Goal: Task Accomplishment & Management: Manage account settings

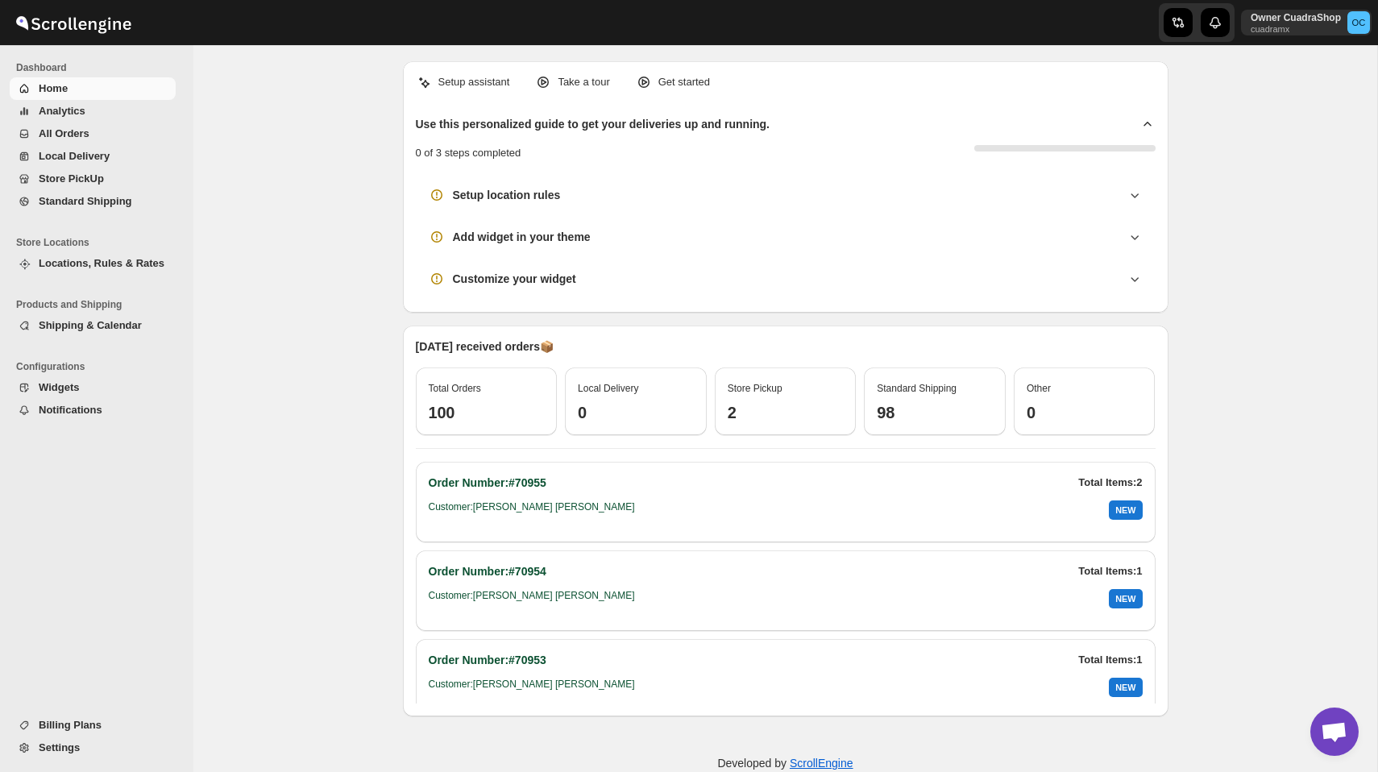
scroll to position [31, 0]
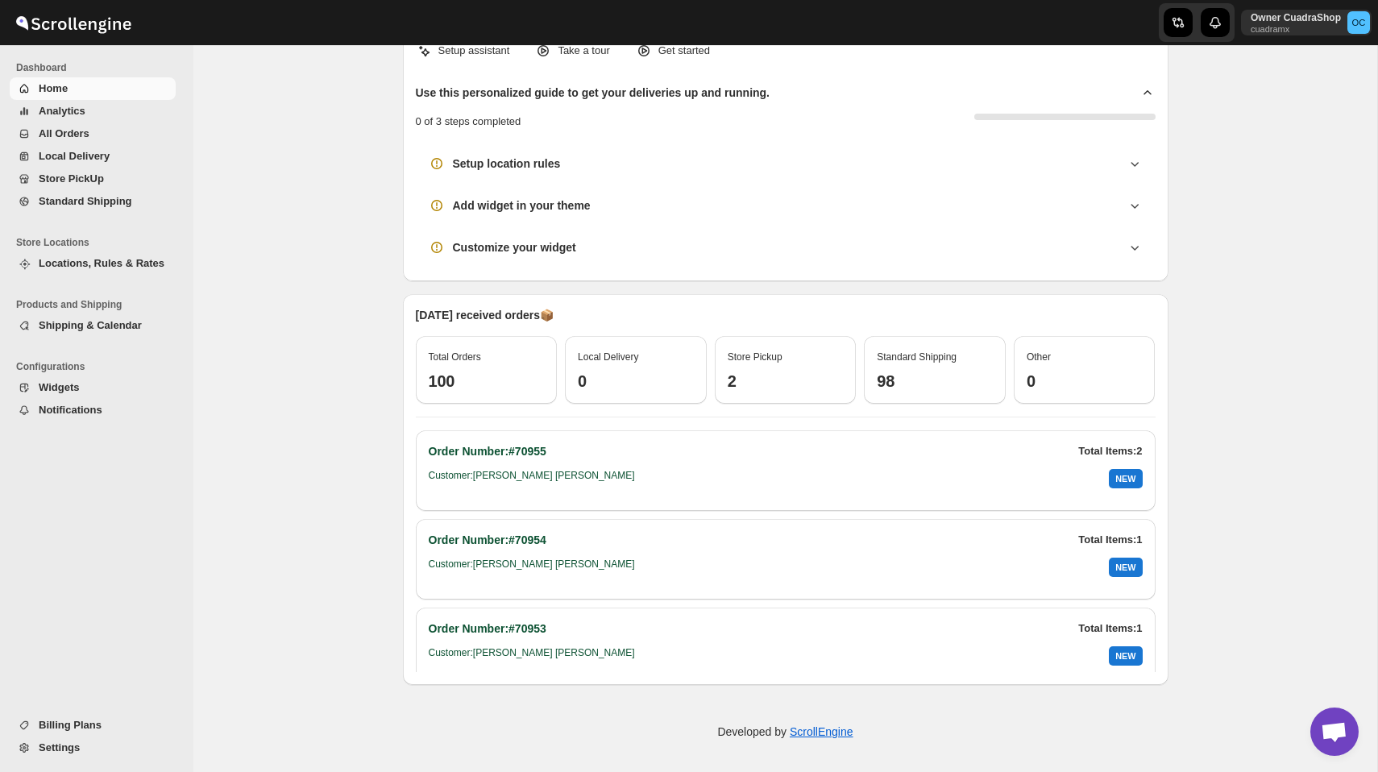
click at [71, 178] on span "Store PickUp" at bounding box center [71, 178] width 65 height 12
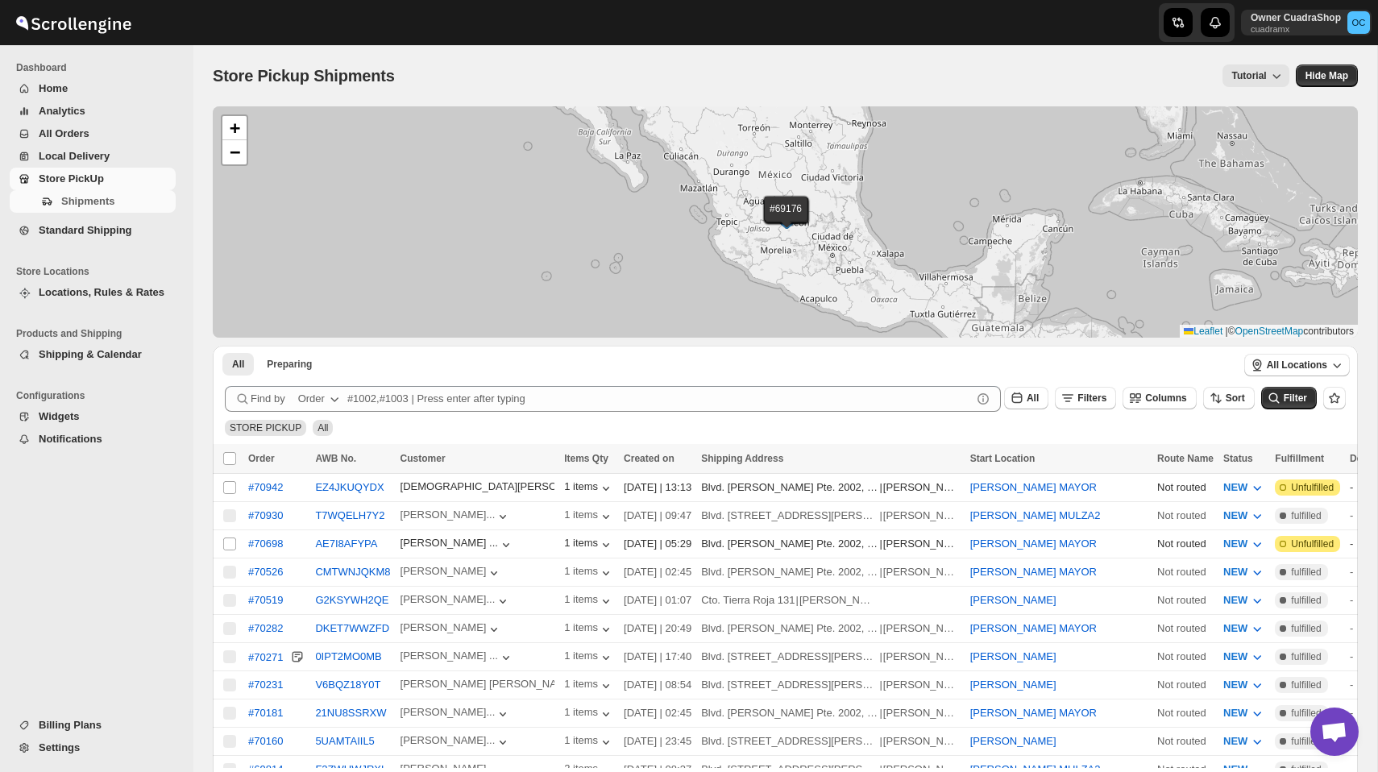
click at [77, 227] on span "Standard Shipping" at bounding box center [85, 230] width 93 height 12
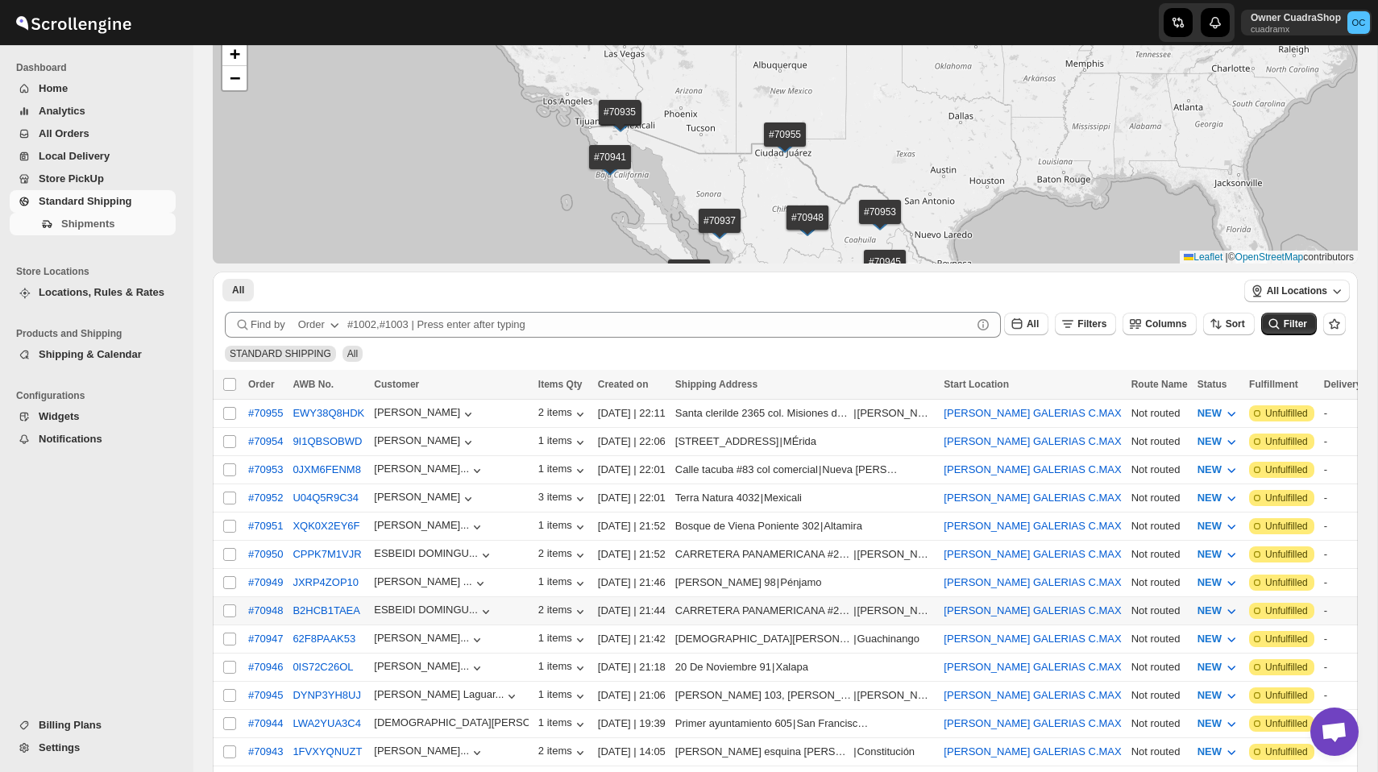
scroll to position [43, 0]
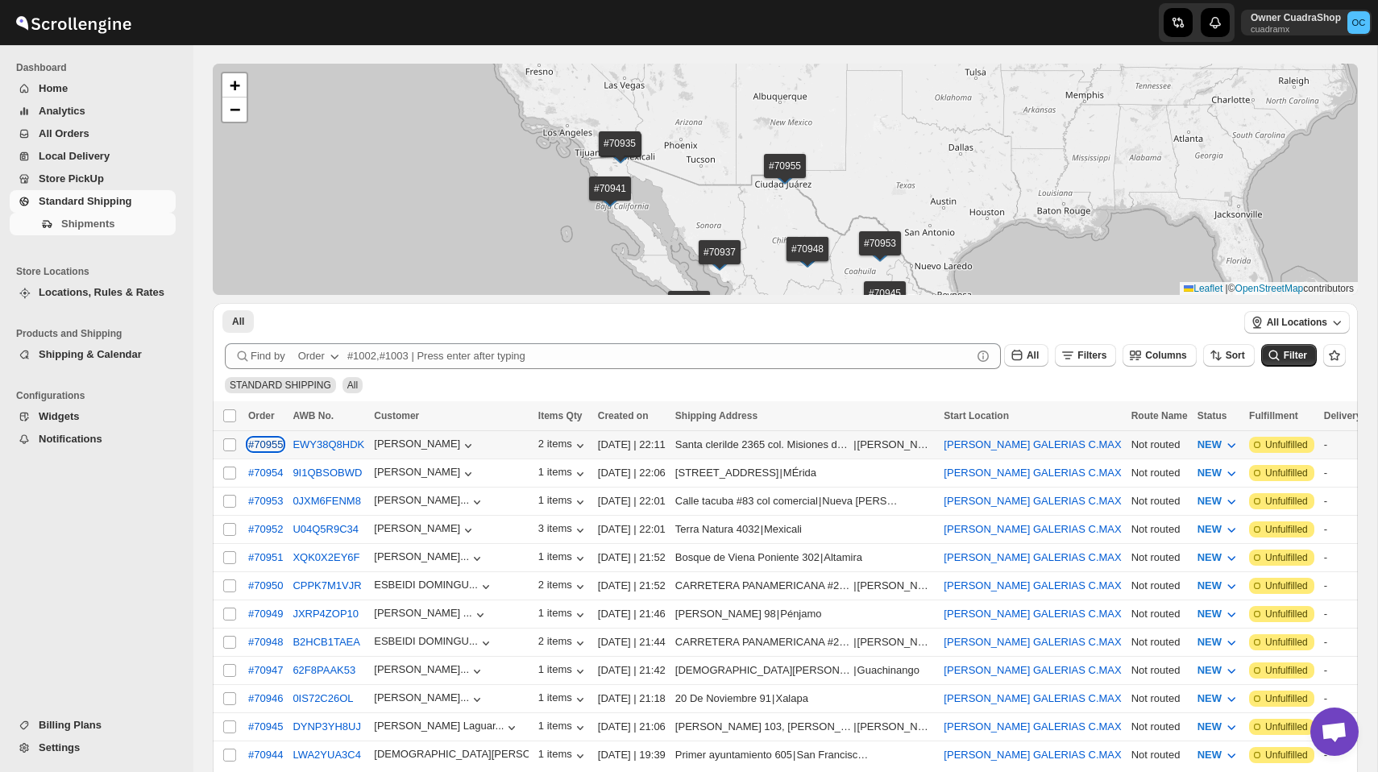
click at [273, 447] on div "#70955" at bounding box center [265, 444] width 35 height 12
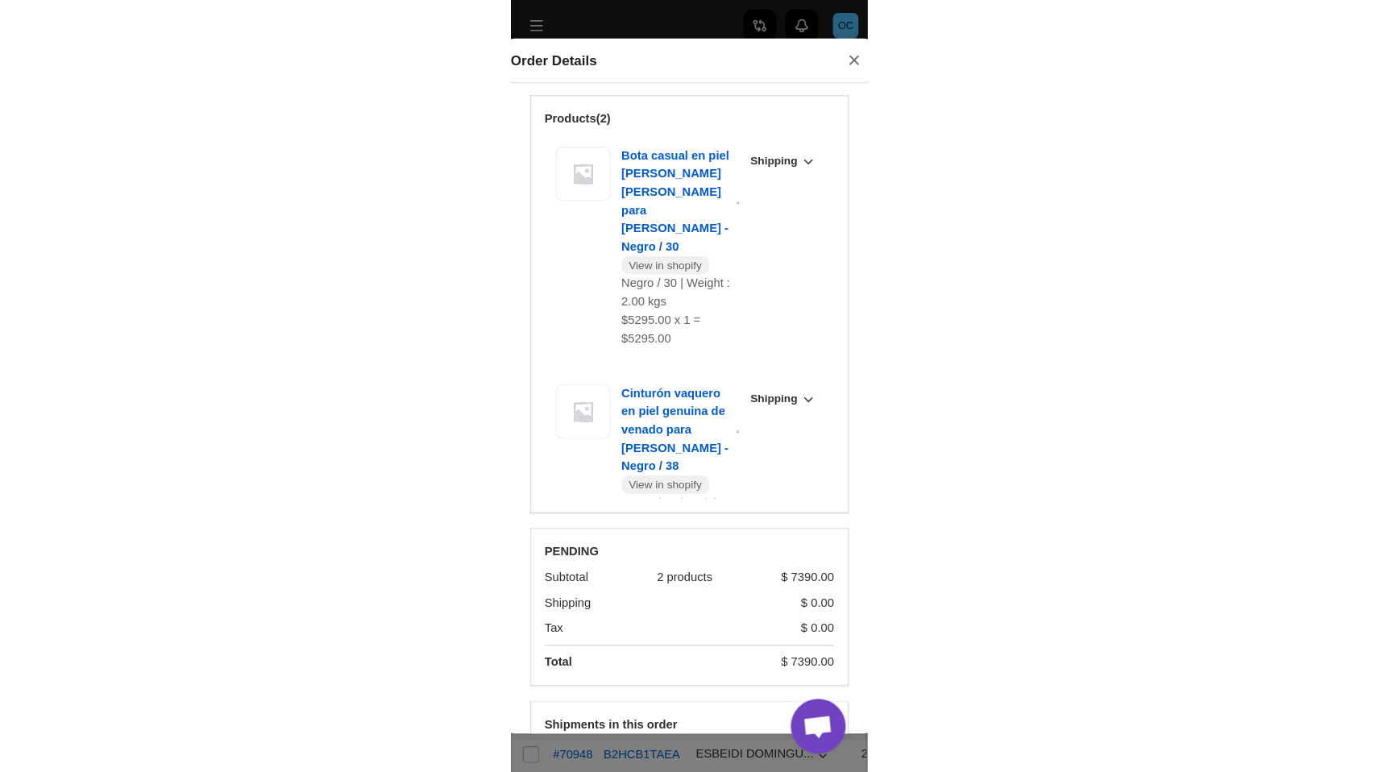
scroll to position [87, 0]
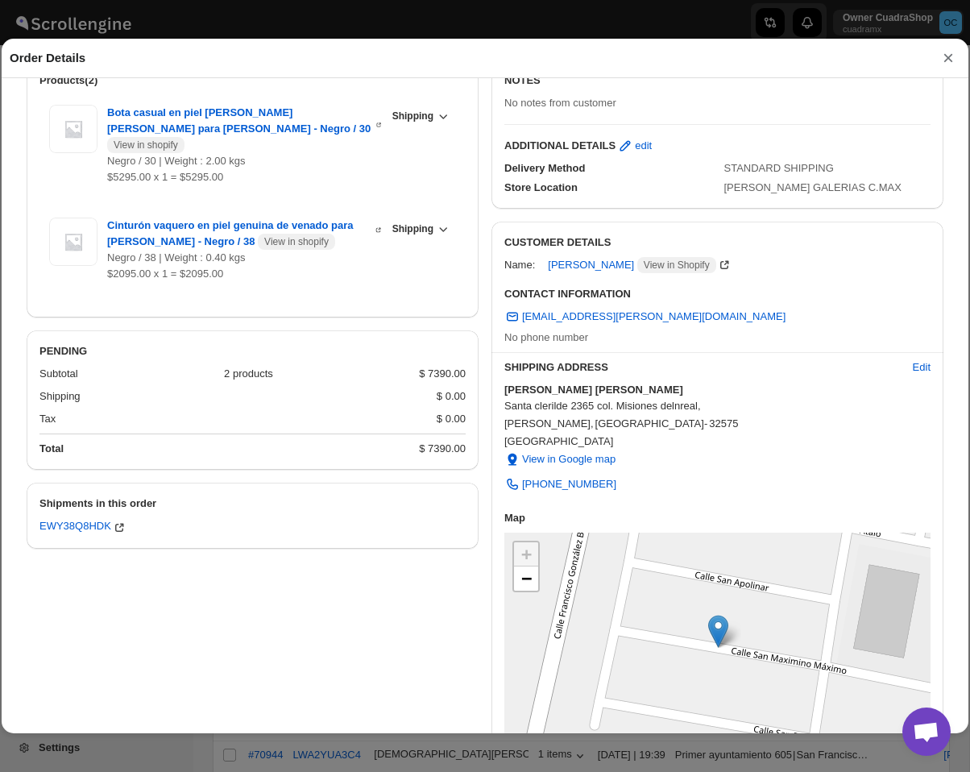
click at [950, 61] on button "×" at bounding box center [948, 58] width 24 height 23
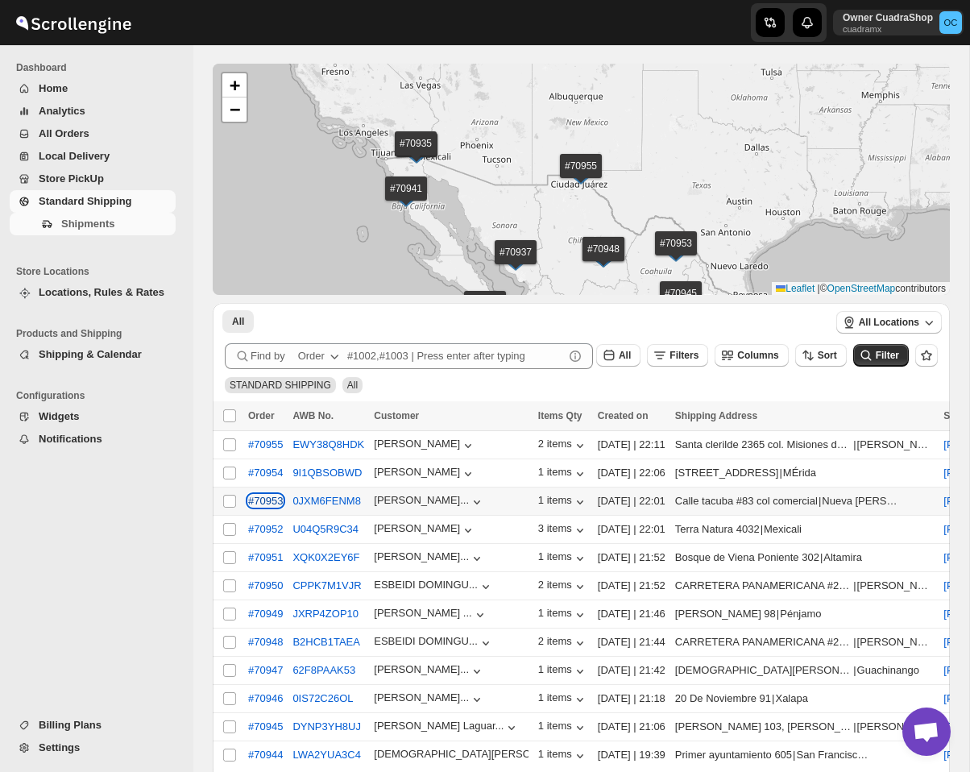
click at [272, 500] on div "#70953" at bounding box center [265, 501] width 35 height 12
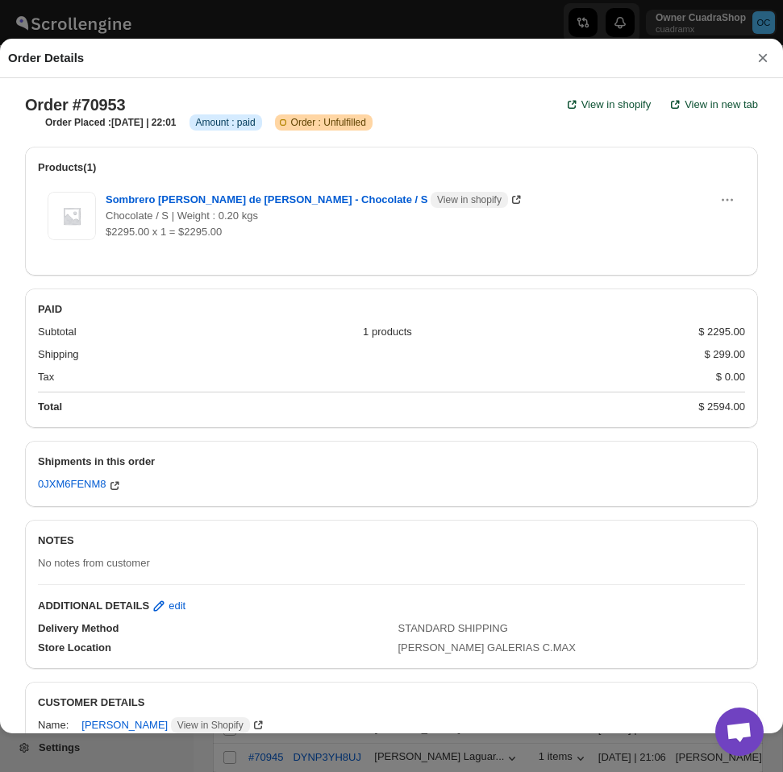
click at [762, 57] on button "×" at bounding box center [762, 58] width 24 height 23
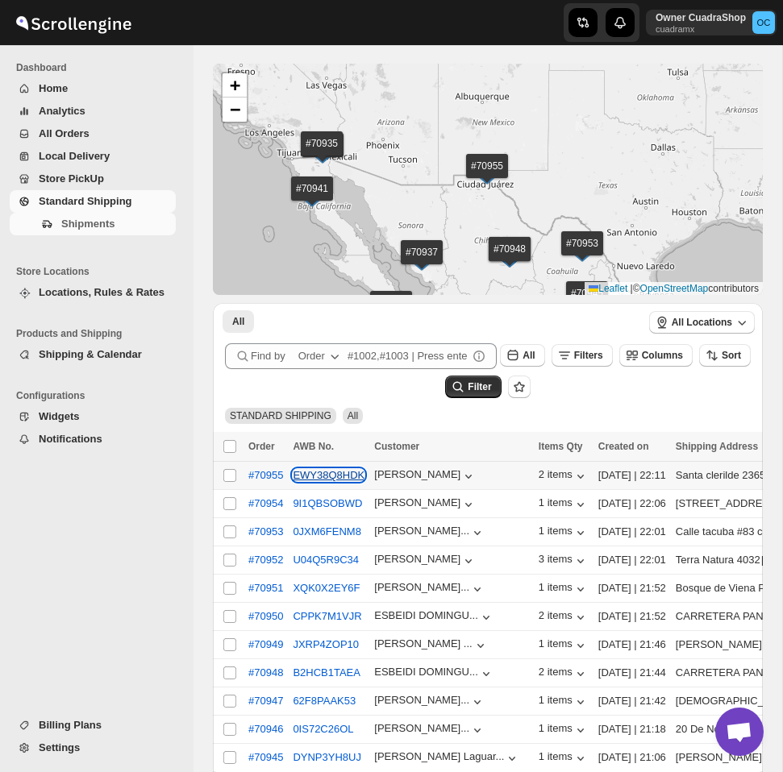
click at [326, 475] on button "EWY38Q8HDK" at bounding box center [329, 475] width 72 height 12
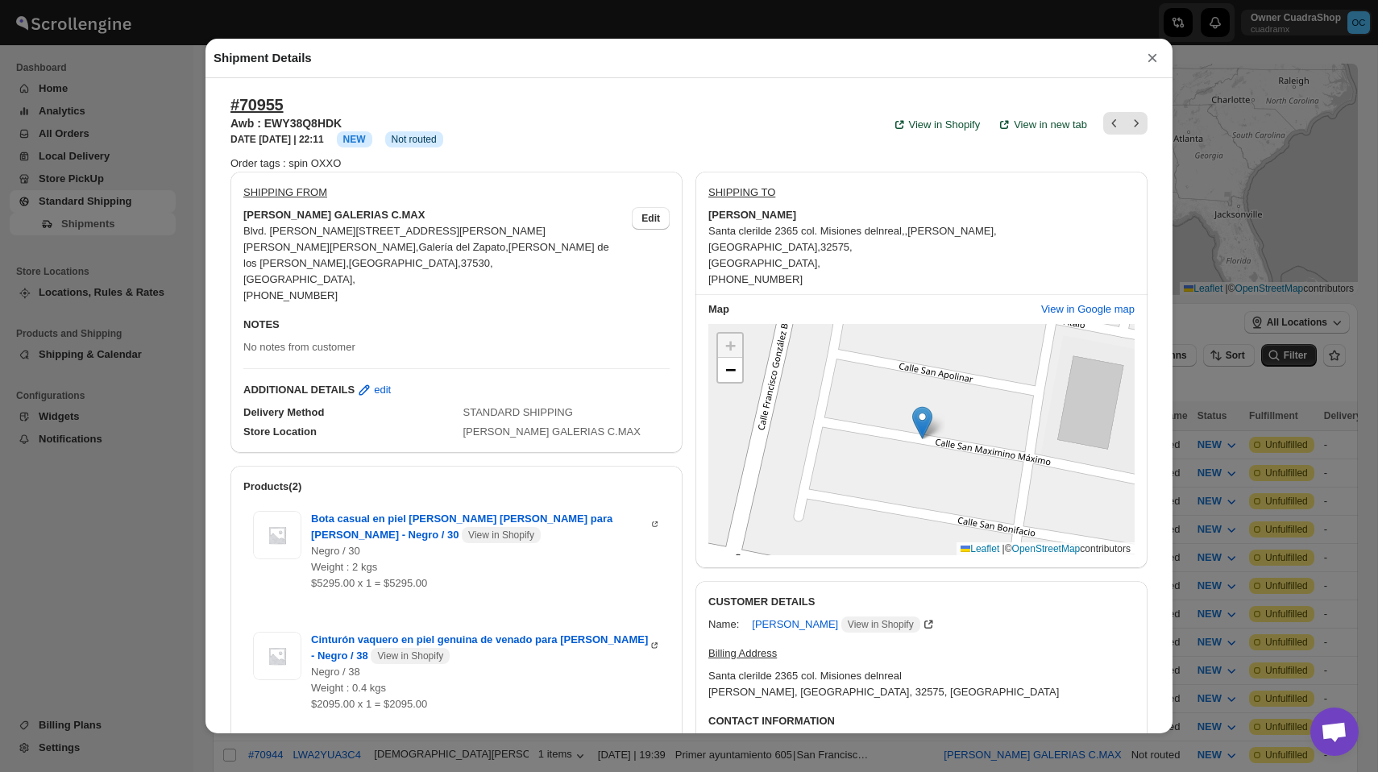
click at [1152, 58] on button "×" at bounding box center [1152, 58] width 24 height 23
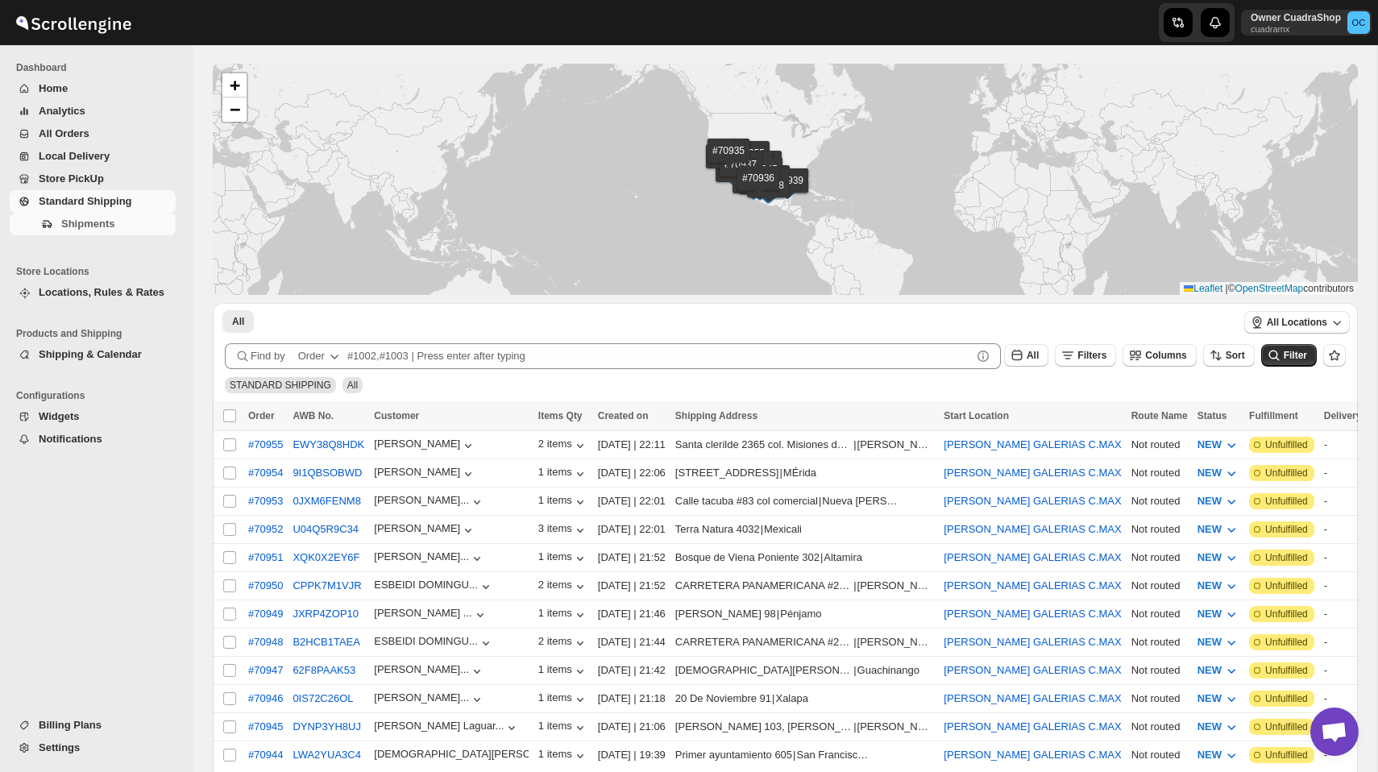
drag, startPoint x: 959, startPoint y: 110, endPoint x: 837, endPoint y: 110, distance: 121.7
click at [837, 110] on div "#70955 #70954 #70953 #70952 #70951 #70950 #70949 #70948 #70947 #70946 #70945 #7…" at bounding box center [785, 179] width 1145 height 231
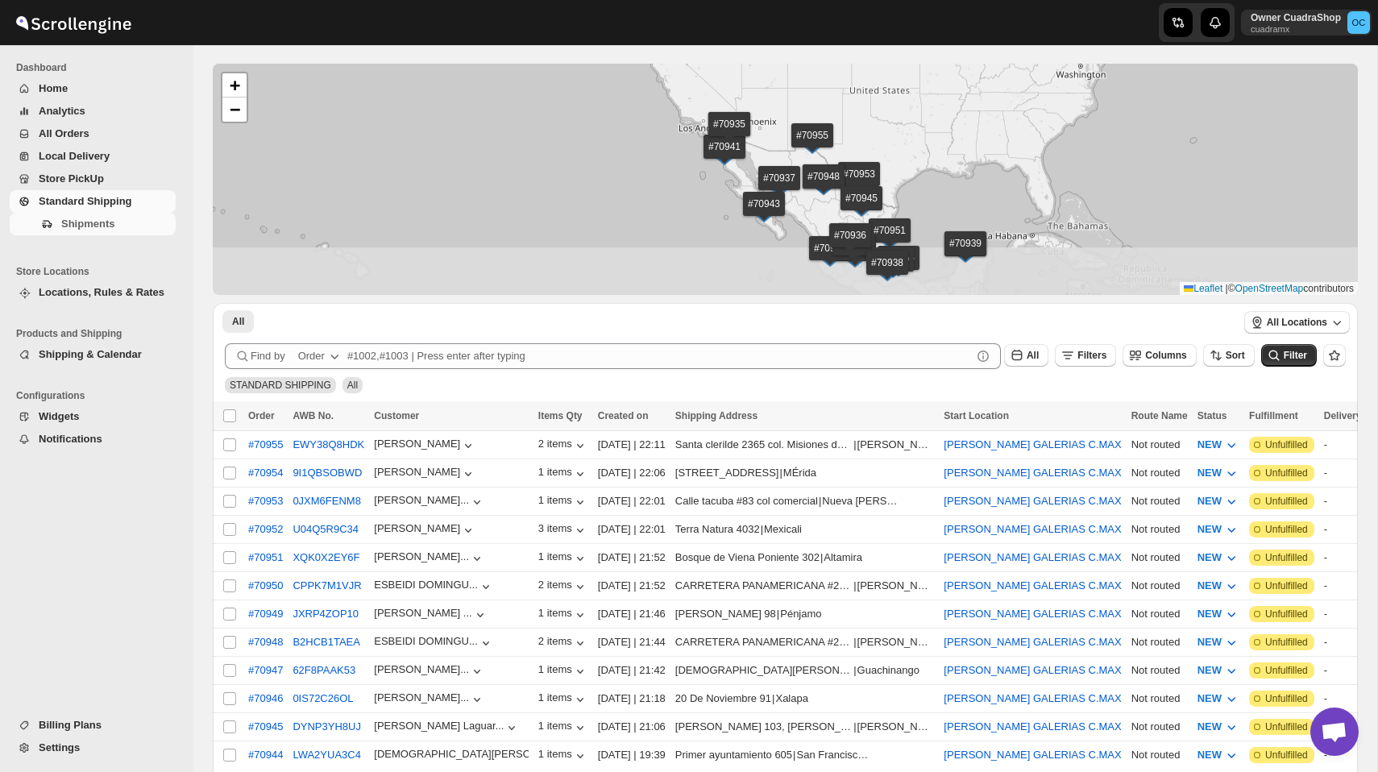
drag, startPoint x: 808, startPoint y: 166, endPoint x: 868, endPoint y: 98, distance: 90.2
click at [868, 97] on div "#70955 #70954 #70953 #70952 #70951 #70950 #70949 #70948 #70947 #70946 #70945 #7…" at bounding box center [785, 179] width 1145 height 231
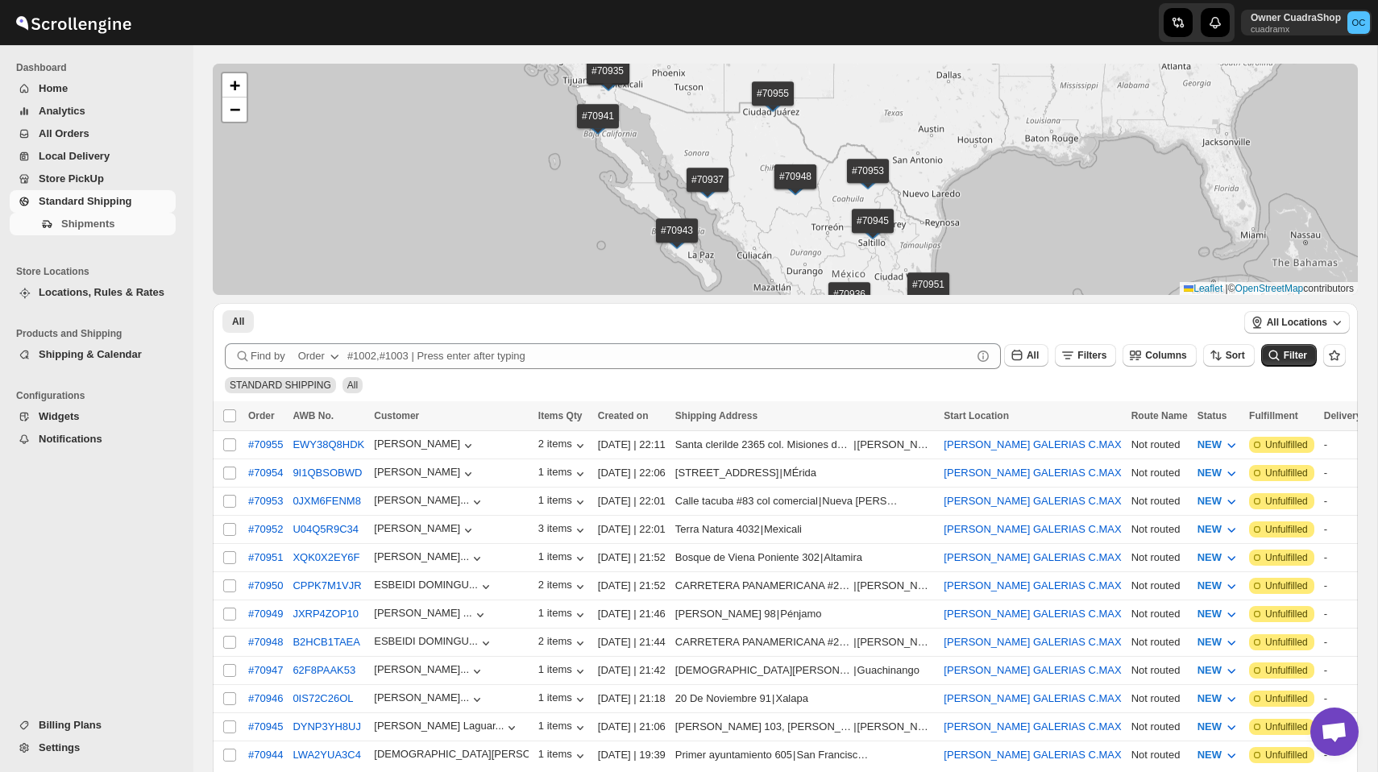
drag, startPoint x: 1025, startPoint y: 196, endPoint x: 994, endPoint y: 169, distance: 41.2
click at [994, 169] on div "#70955 #70954 #70953 #70952 #70951 #70950 #70949 #70948 #70947 #70946 #70945 #7…" at bounding box center [785, 179] width 1145 height 231
drag, startPoint x: 978, startPoint y: 251, endPoint x: 978, endPoint y: 199, distance: 51.6
click at [978, 203] on div "#70955 #70954 #70953 #70952 #70951 #70950 #70949 #70948 #70947 #70946 #70945 #7…" at bounding box center [785, 179] width 1145 height 231
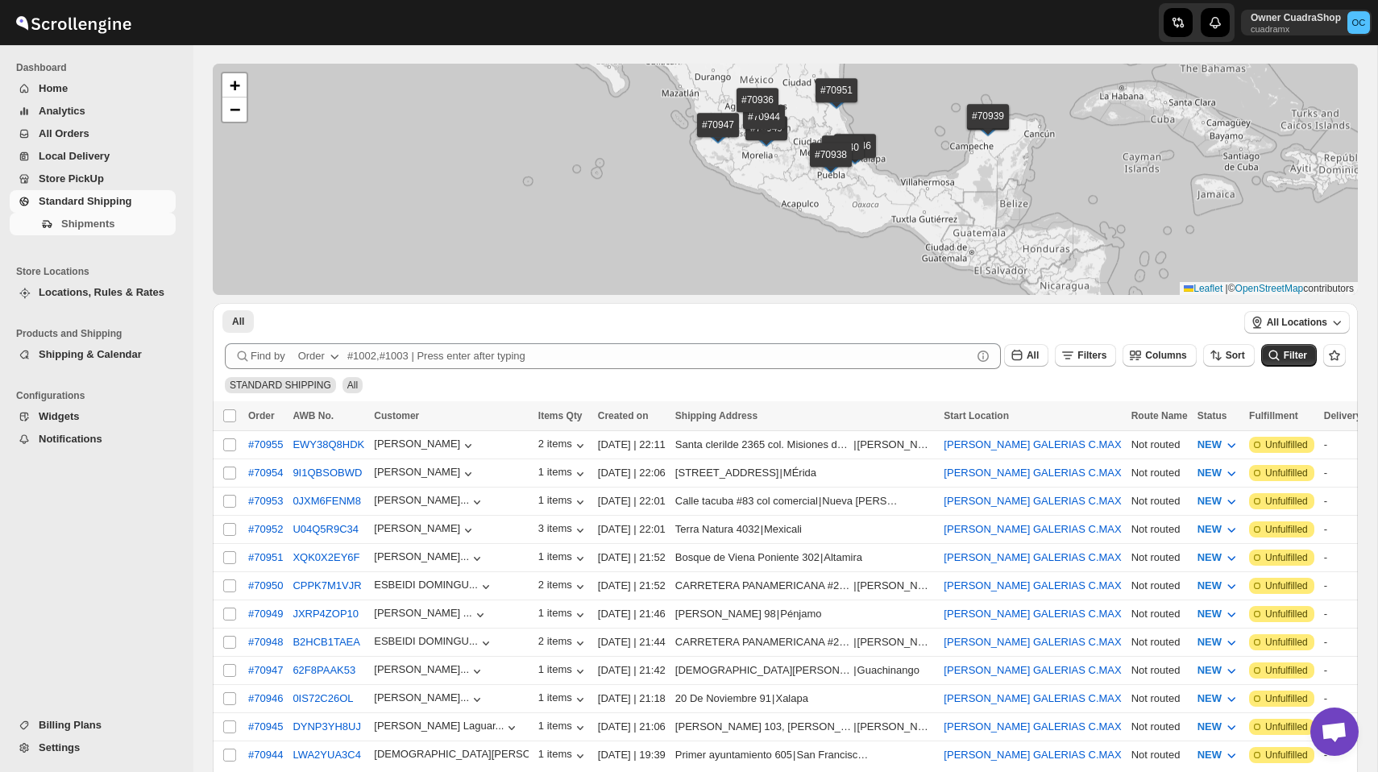
drag, startPoint x: 910, startPoint y: 260, endPoint x: 818, endPoint y: 118, distance: 169.0
click at [818, 118] on div "#70955 #70954 #70953 #70952 #70951 #70950 #70949 #70948 #70947 #70946 #70945 #7…" at bounding box center [785, 179] width 1145 height 231
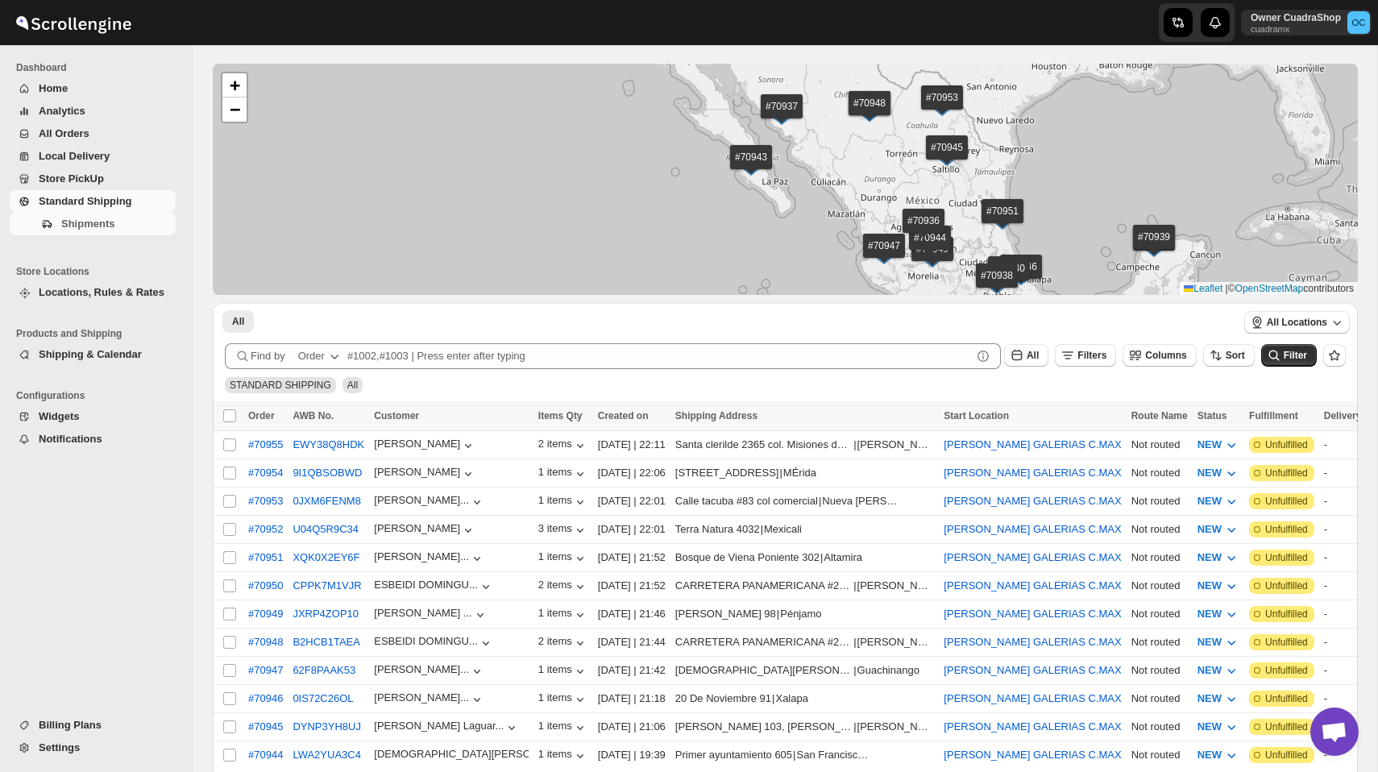
drag, startPoint x: 818, startPoint y: 118, endPoint x: 972, endPoint y: 255, distance: 206.6
click at [972, 255] on div "#70955 #70954 #70953 #70952 #70951 #70950 #70949 #70948 #70947 #70946 #70945 #7…" at bounding box center [785, 179] width 1145 height 231
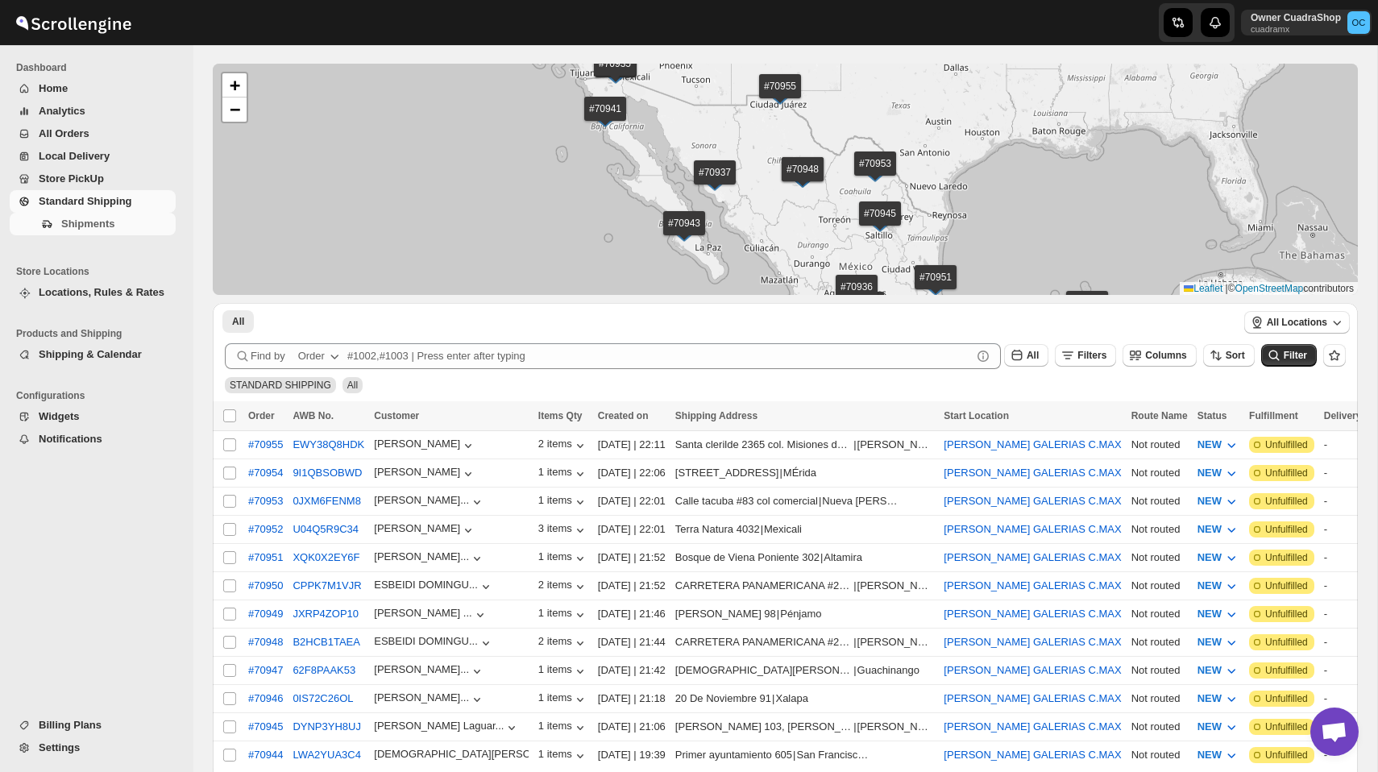
drag, startPoint x: 1001, startPoint y: 110, endPoint x: 947, endPoint y: 159, distance: 72.5
click at [947, 159] on div "#70955 #70954 #70953 #70952 #70951 #70950 #70949 #70948 #70947 #70946 #70945 #7…" at bounding box center [785, 179] width 1145 height 231
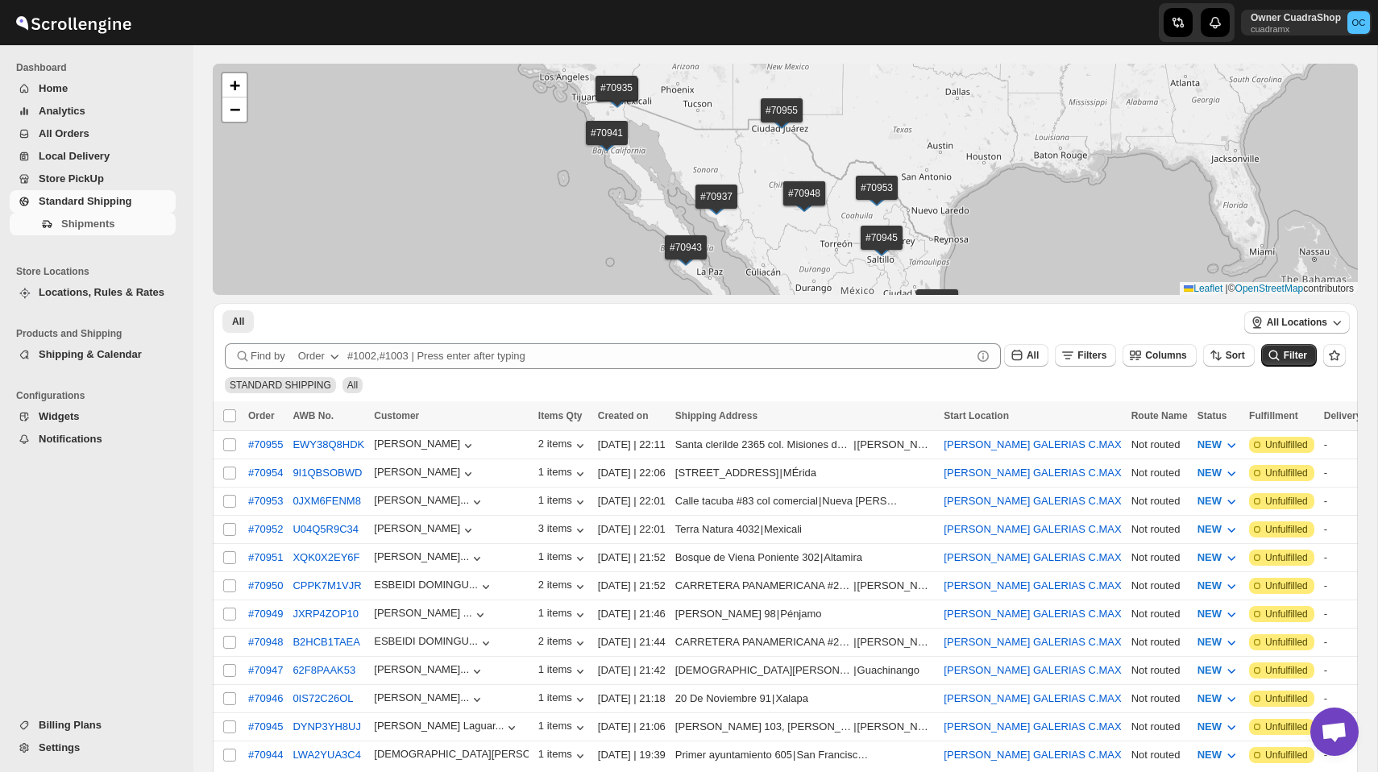
drag, startPoint x: 920, startPoint y: 102, endPoint x: 923, endPoint y: 127, distance: 25.1
click at [923, 127] on div "#70955 #70954 #70953 #70952 #70951 #70950 #70949 #70948 #70947 #70946 #70945 #7…" at bounding box center [785, 179] width 1145 height 231
click at [263, 583] on div "#70950" at bounding box center [265, 585] width 35 height 12
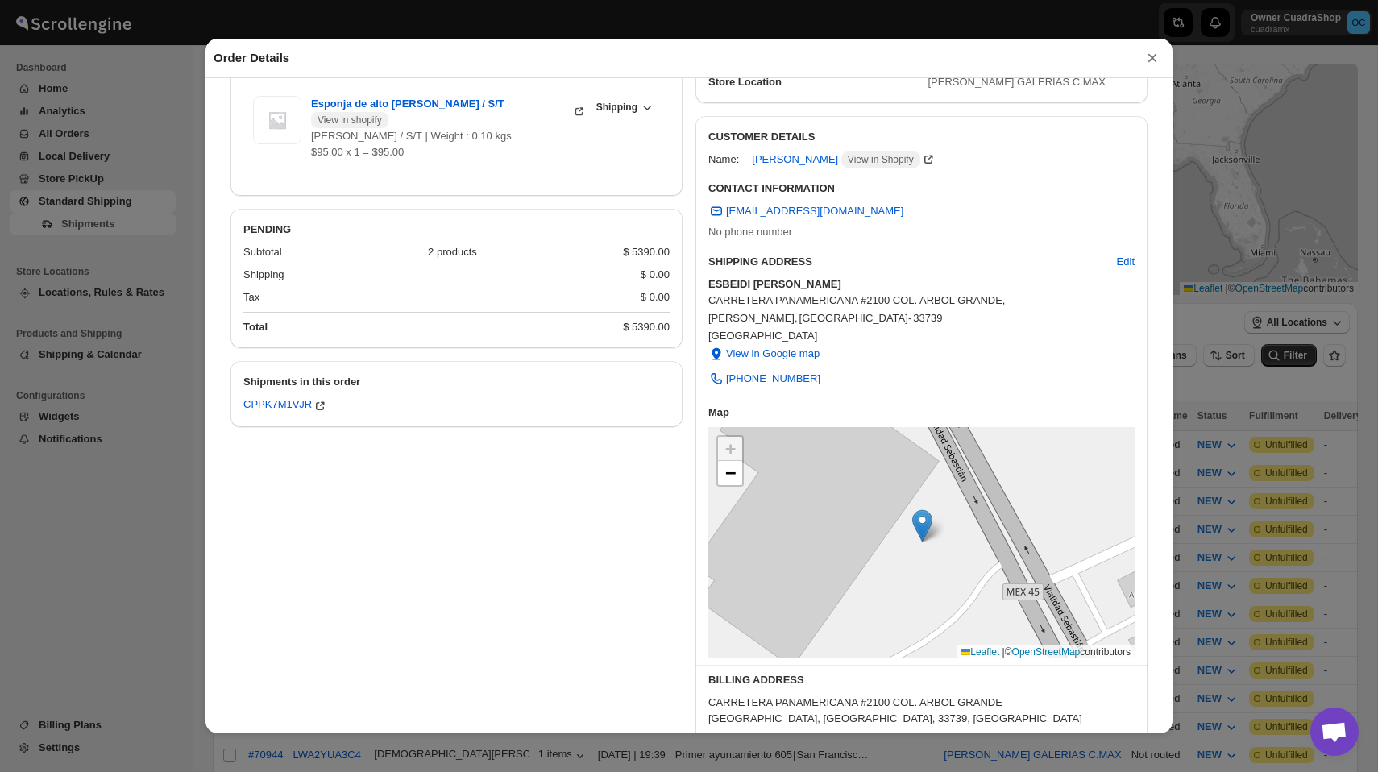
scroll to position [0, 0]
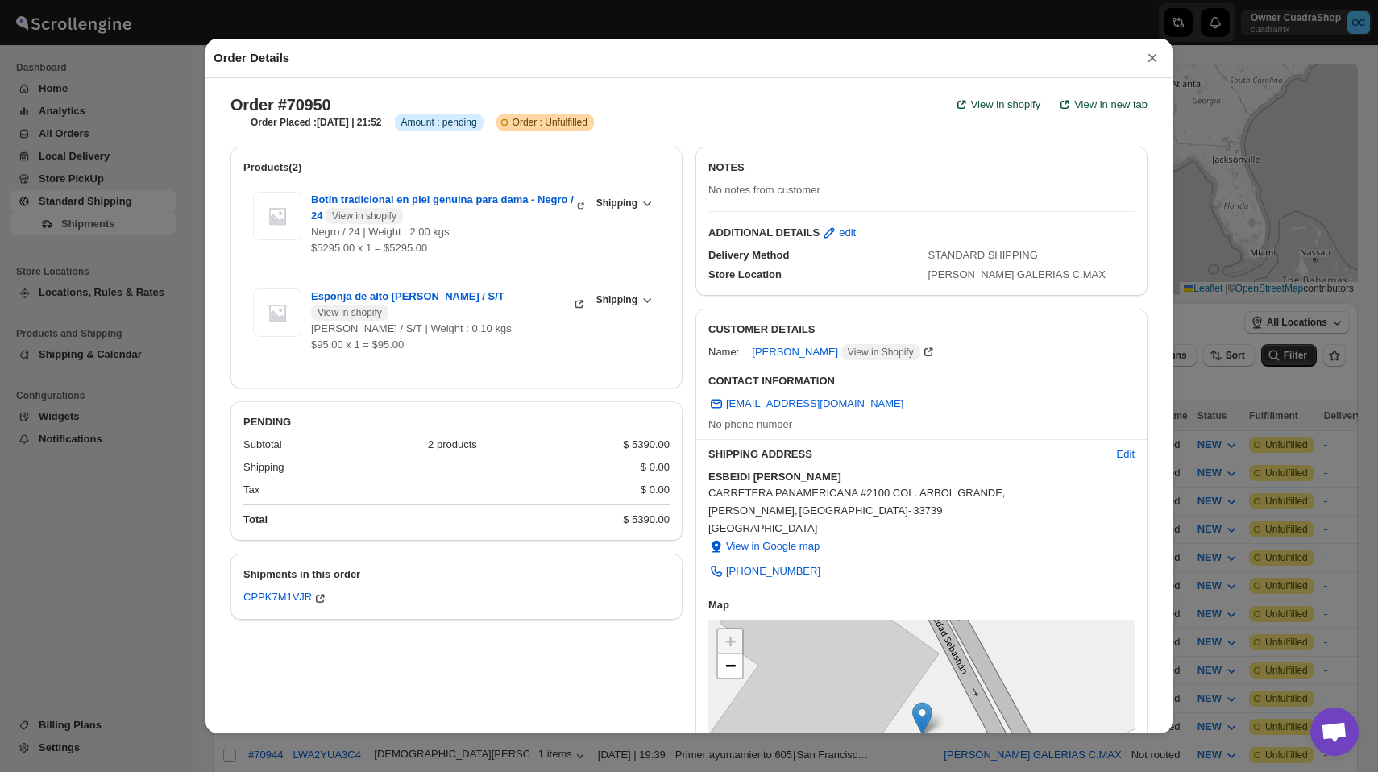
click at [1151, 52] on button "×" at bounding box center [1152, 58] width 24 height 23
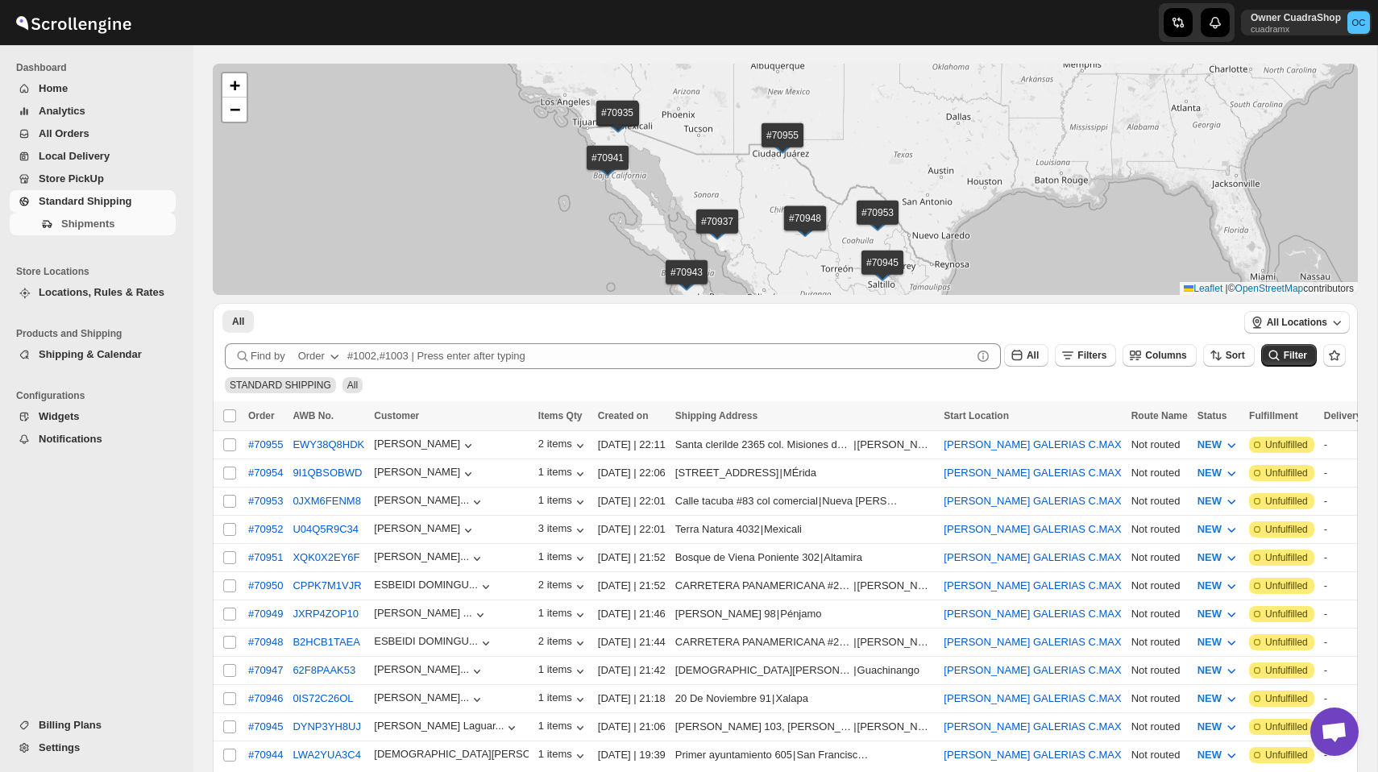
drag, startPoint x: 958, startPoint y: 106, endPoint x: 958, endPoint y: 131, distance: 24.2
click at [958, 131] on div "#70955 #70954 #70953 #70952 #70951 #70950 #70949 #70948 #70947 #70946 #70945 #7…" at bounding box center [785, 179] width 1145 height 231
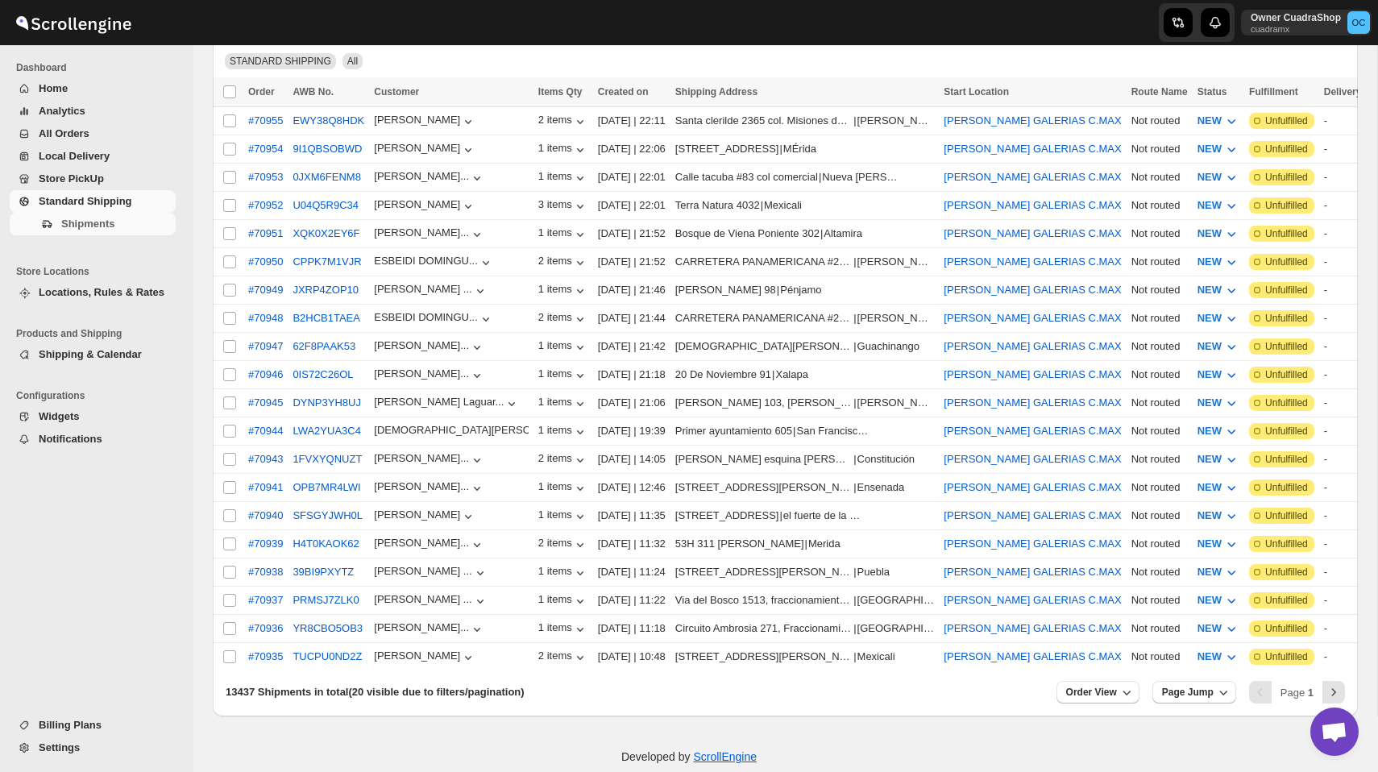
scroll to position [406, 0]
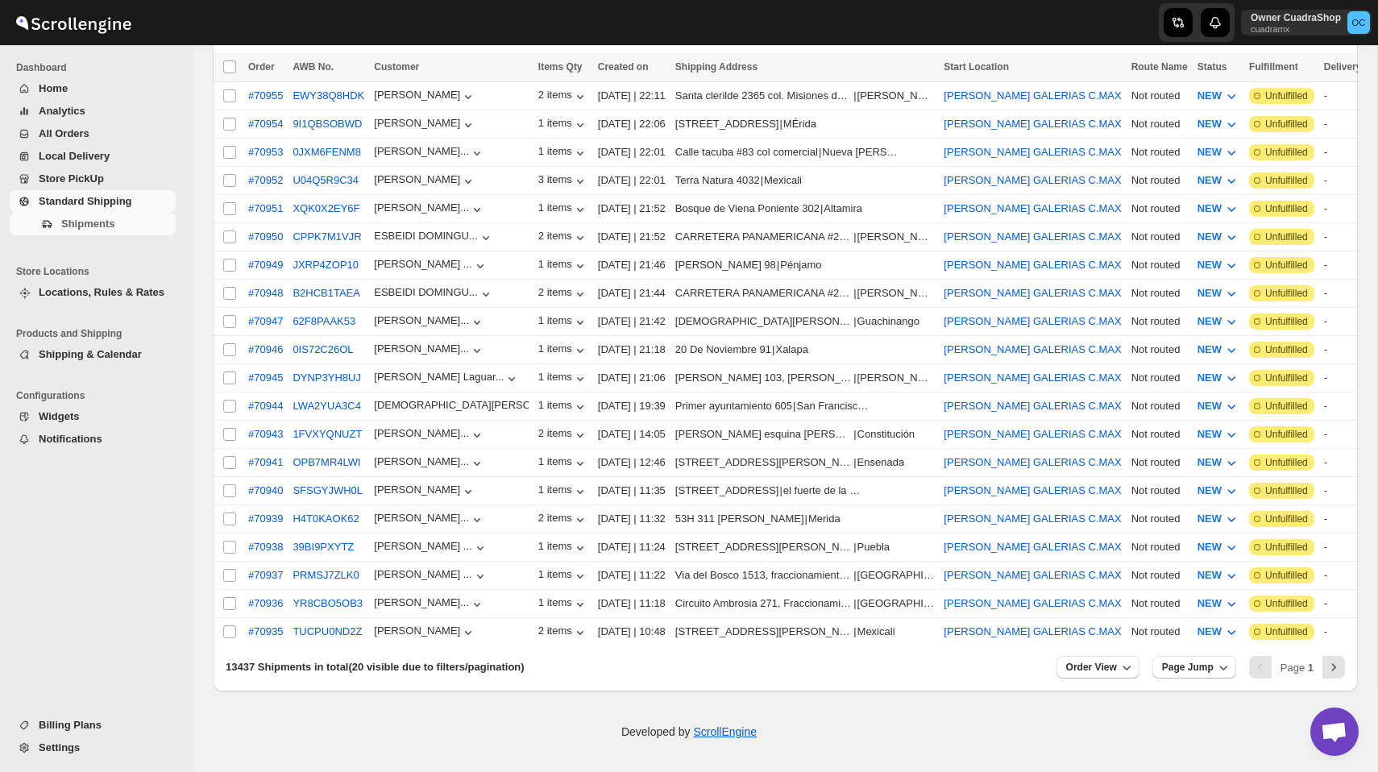
click at [91, 281] on button "Locations, Rules & Rates" at bounding box center [93, 292] width 166 height 23
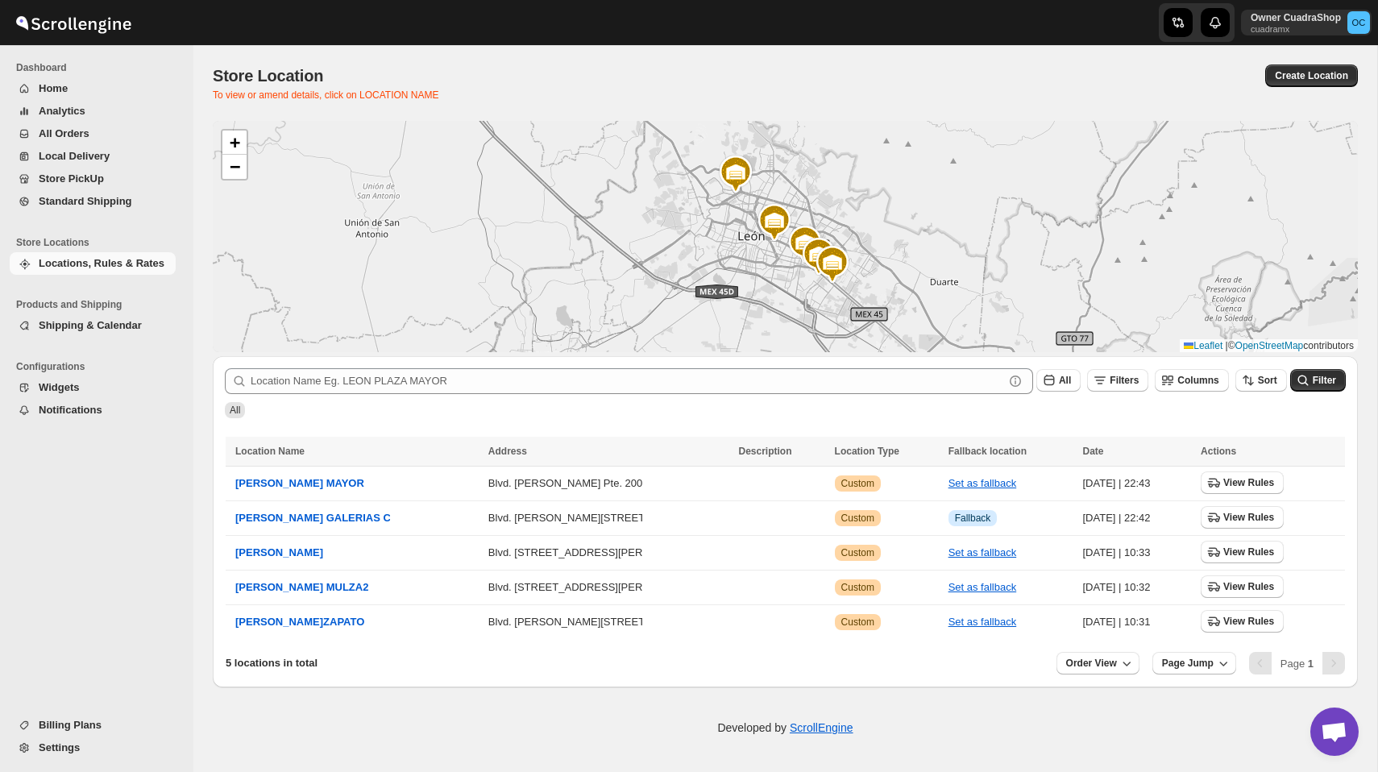
click at [72, 743] on span "Settings" at bounding box center [59, 747] width 41 height 12
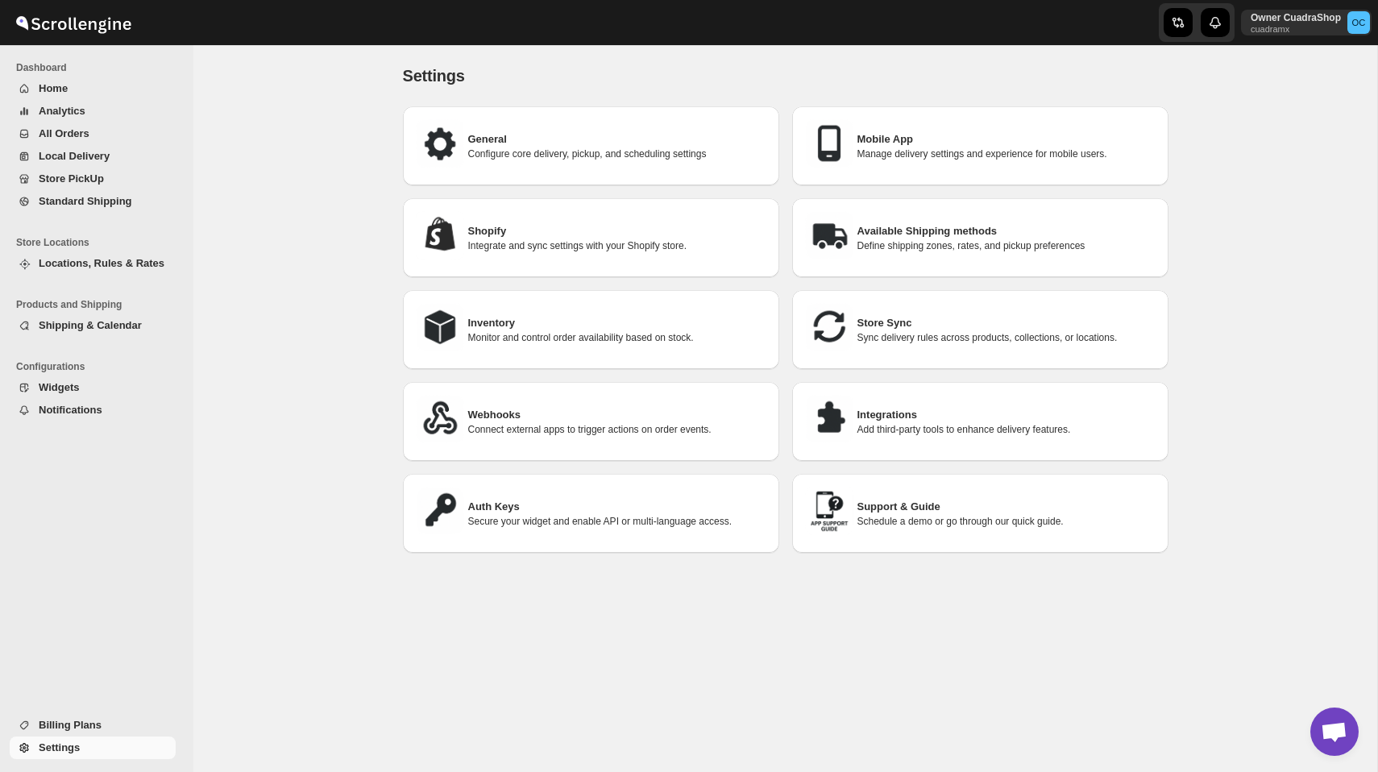
click at [85, 720] on span "Billing Plans" at bounding box center [70, 725] width 63 height 12
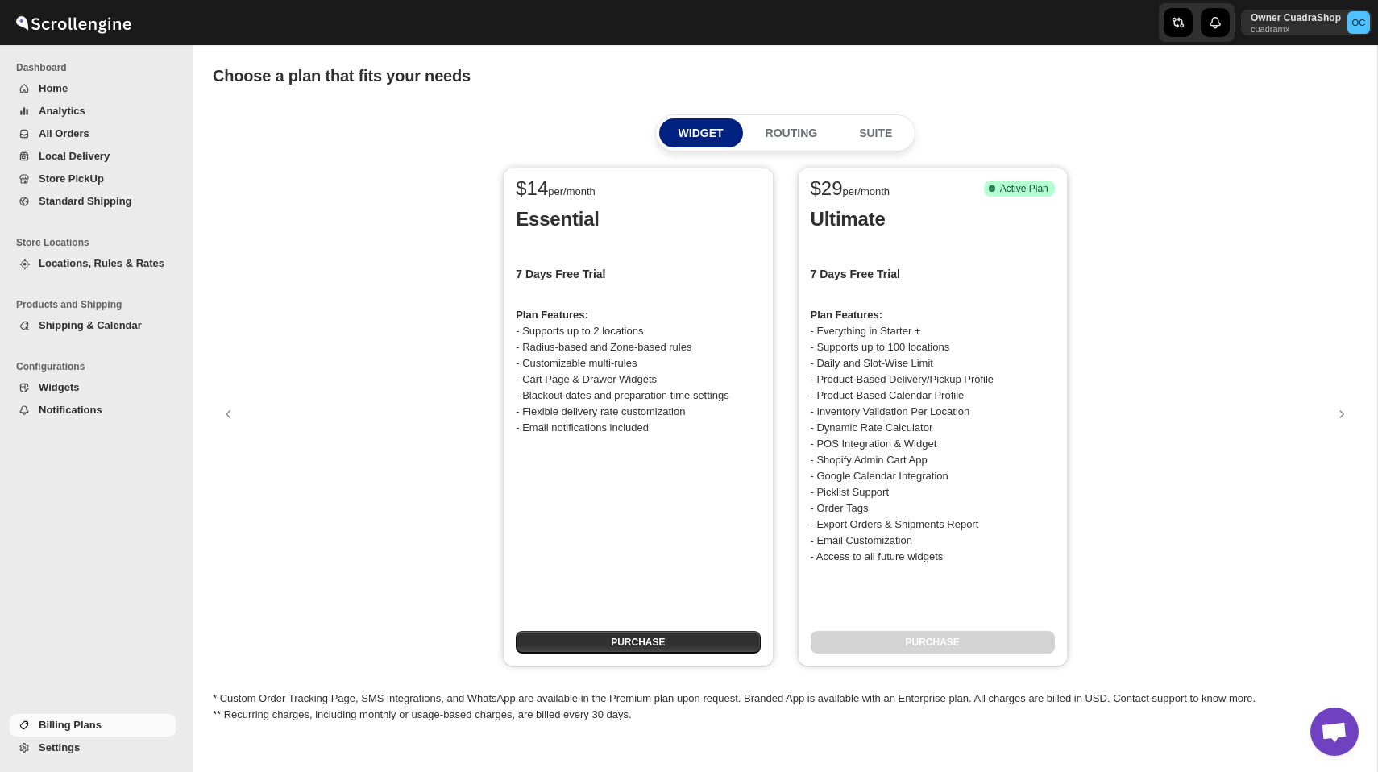
click at [94, 88] on span "Home" at bounding box center [106, 89] width 134 height 16
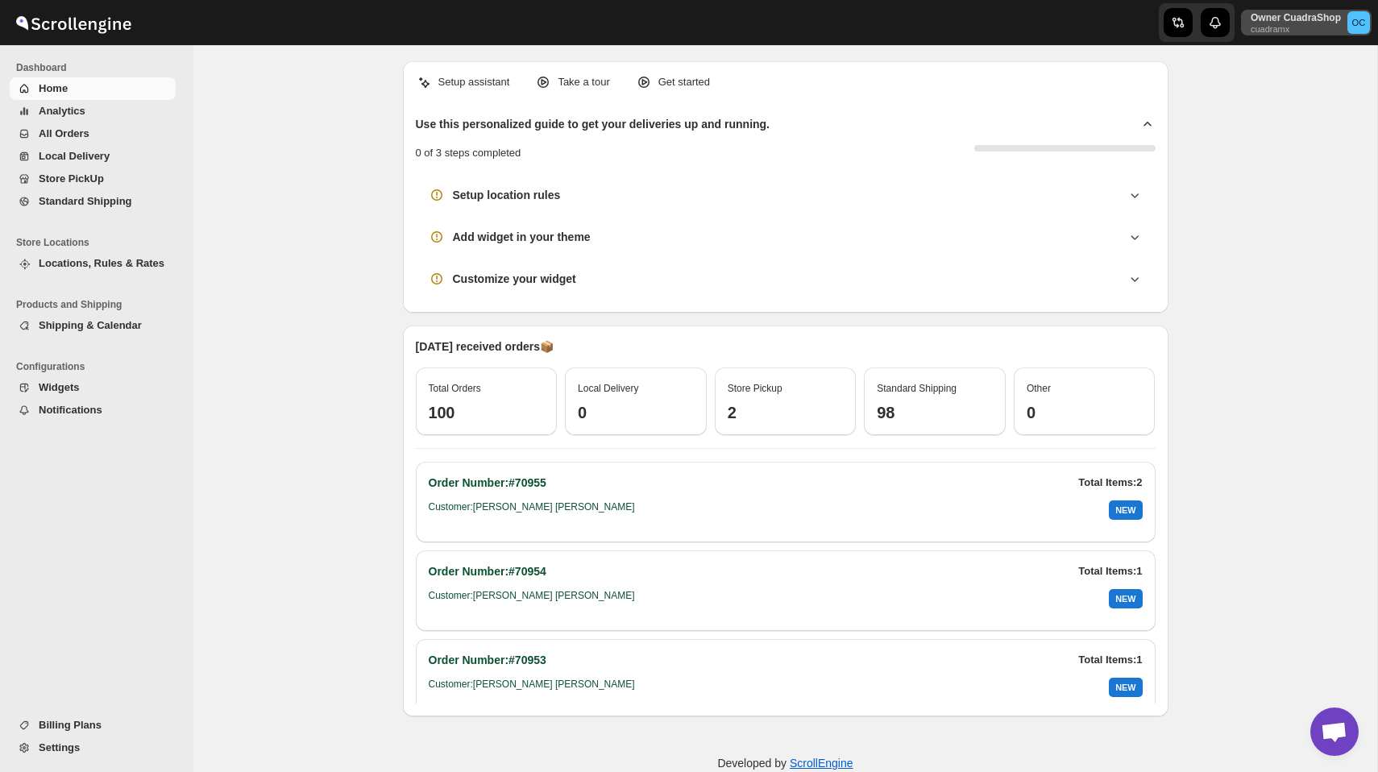
click at [1306, 30] on p "cuadramx" at bounding box center [1296, 29] width 90 height 10
click at [1298, 175] on span "Logout" at bounding box center [1314, 177] width 32 height 12
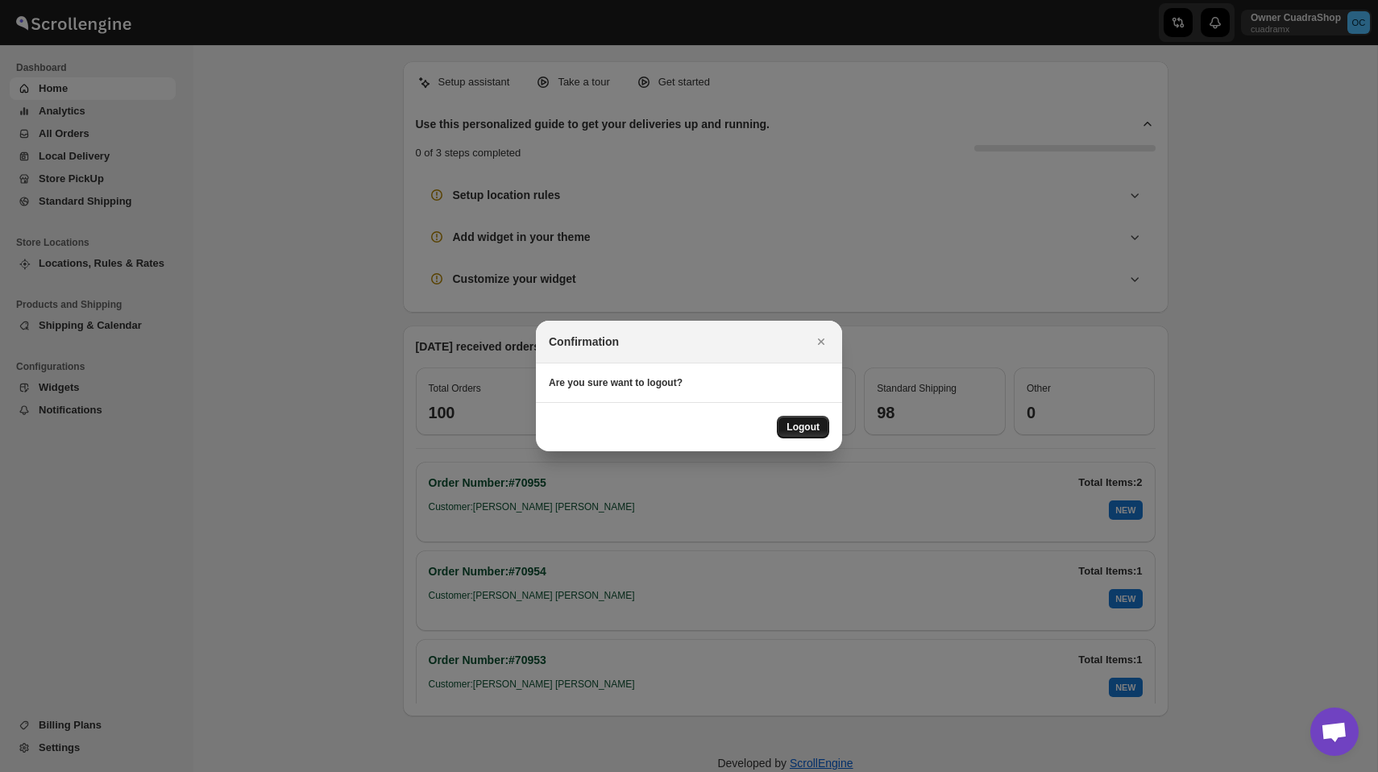
click at [807, 421] on span "Logout" at bounding box center [803, 427] width 33 height 13
